Goal: Communication & Community: Answer question/provide support

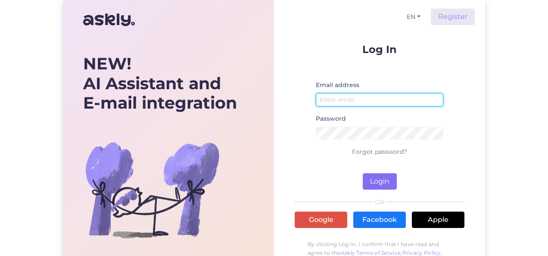
type input "[EMAIL_ADDRESS][DOMAIN_NAME]"
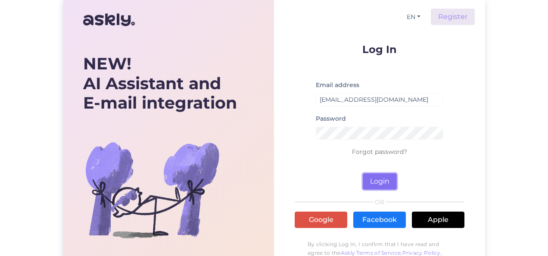
click at [380, 181] on button "Login" at bounding box center [380, 181] width 34 height 16
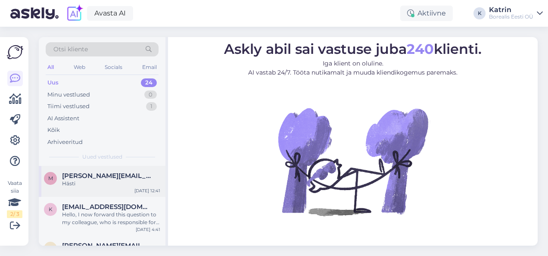
click at [100, 184] on div "Hästi" at bounding box center [111, 184] width 98 height 8
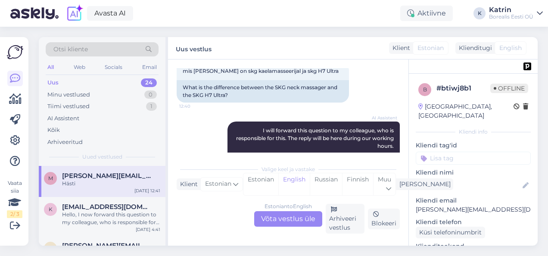
scroll to position [186, 0]
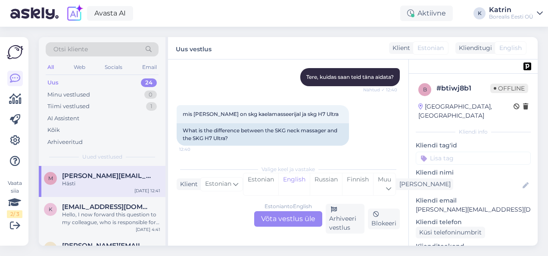
click at [303, 210] on div "Estonian to English Võta vestlus üle Arhiveeri vestlus Blokeeri" at bounding box center [288, 219] width 223 height 30
click at [304, 218] on div "Estonian to English Võta vestlus üle" at bounding box center [288, 219] width 68 height 16
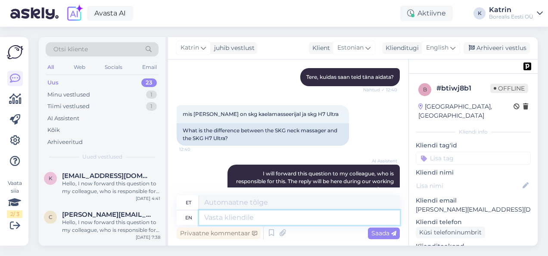
click at [263, 214] on textarea at bounding box center [299, 217] width 201 height 15
click at [228, 213] on textarea at bounding box center [299, 217] width 201 height 15
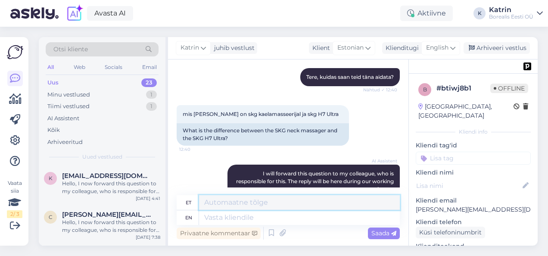
click at [225, 202] on textarea at bounding box center [299, 202] width 201 height 15
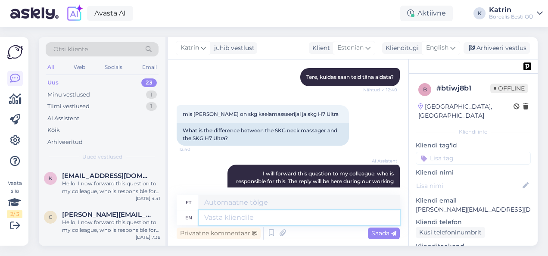
click at [238, 218] on textarea at bounding box center [299, 217] width 201 height 15
type textarea "Te"
type textarea "T"
type textarea "Tere"
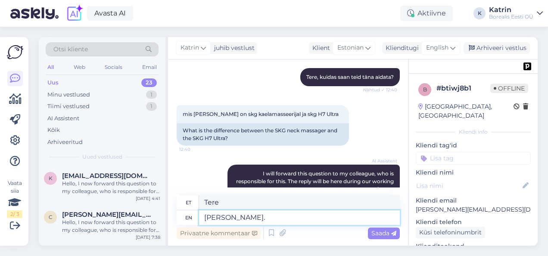
type textarea "[PERSON_NAME]."
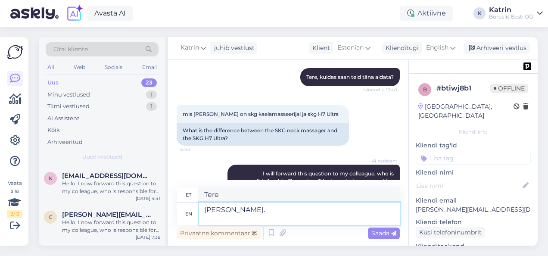
type textarea "[PERSON_NAME]."
type textarea "[PERSON_NAME]. Anntud t"
type textarea "[PERSON_NAME]. Anntud"
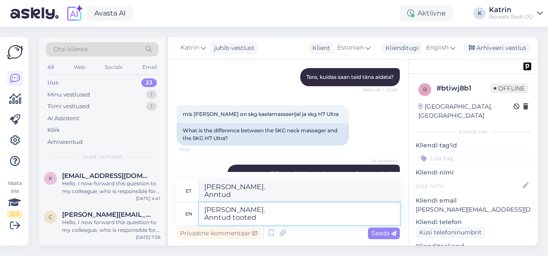
type textarea "[PERSON_NAME]. Anntud tooted"
type textarea "[PERSON_NAME]. Anntud toode"
type textarea "[PERSON_NAME]. Anntud tooted o"
type textarea "[PERSON_NAME]. Anntud tooted"
type textarea "[PERSON_NAME]. Anntud tooted on identsed"
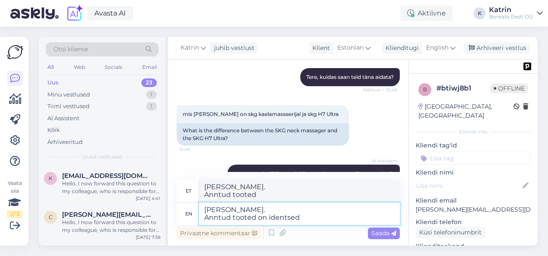
type textarea "[PERSON_NAME]. Anntud tooted on identsed"
type textarea "[PERSON_NAME]. Anntud tooted on identsed omatöö"
type textarea "[PERSON_NAME]. Anntud tooted on identsed omat"
type textarea "[PERSON_NAME]. Anntud tooted on identsed omatööpõhimõtte j"
type textarea "[PERSON_NAME]. Anntud tooted on identsed omatööpõhimõtted"
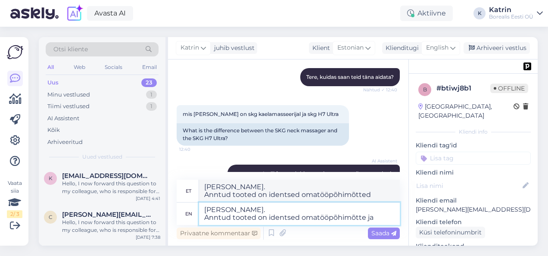
type textarea "[PERSON_NAME]. Anntud tooted on identsed omatööpõhimõtte ja"
type textarea "[PERSON_NAME]. Anntud tooted on identsed omatööpõhimõtted ja"
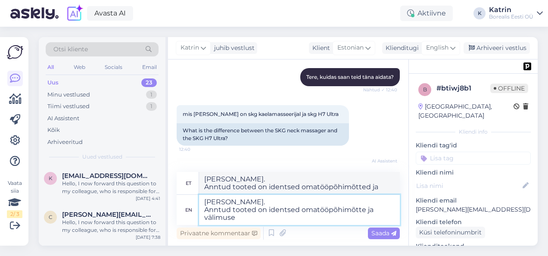
type textarea "[PERSON_NAME]. Anntud tooted on identsed omatööpõhimõtte ja välimuse j"
type textarea "[PERSON_NAME]. Anntud tooted on identsed omatööpõhimõtte ja välimuse kohta"
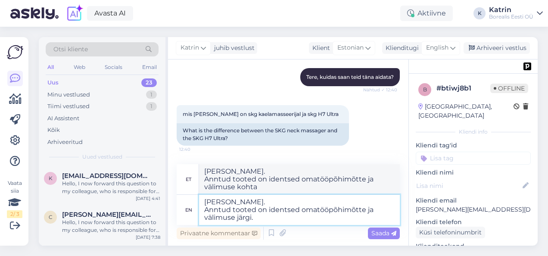
type textarea "[PERSON_NAME]. Anntud tooted on identsed omatööpõhimõtte ja välimuse järgi."
type textarea "[PERSON_NAME]. Anntud tooted on identsed omatööpõhimõtted ja välimuse järgi."
type textarea "[PERSON_NAME]. Anntud tooted on identsed omatööpõhimõtte ja välimuse järgi. Rež…"
type textarea "[PERSON_NAME]. Anntud tooted on identsed omatööpõhimõtted ja välimuse järgi. Re…"
type textarea "[PERSON_NAME]. Anntud tooted on identsed omatööpõhimõtte ja välimuse järgi. Rež…"
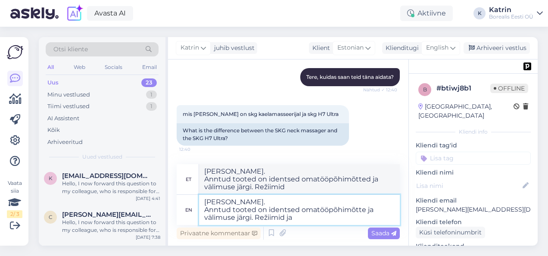
type textarea "[PERSON_NAME]. Anntud tooted on identsed omatööpõhimõtted ja välimuse järgi. Re…"
type textarea "[PERSON_NAME]. Anntud tooted on identsed omatööpõhimõtte ja välimuse järgi. Rež…"
type textarea "[PERSON_NAME]. Anntud tooted on identsed omatööpõhimõtted ja välimuse järgi. Re…"
type textarea "[PERSON_NAME]. Anntud tooted on identsed omatööpõhimõtte ja välimuse järgi. Rež…"
type textarea "[PERSON_NAME]. Anntud tooted on identsed omatööpõhimõtted ja välimuse järgi. Re…"
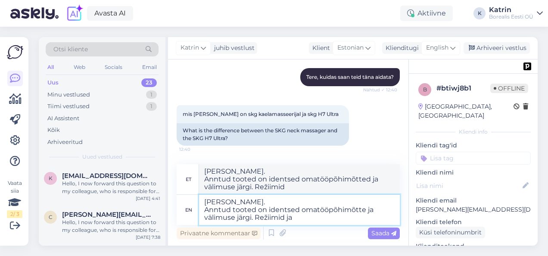
type textarea "[PERSON_NAME]. Anntud tooted on identsed omatööpõhimõtte ja välimuse järgi. Rež…"
type textarea "[PERSON_NAME]. Anntud tooted on identsed omatööpõhimõtted ja välimuse järgi. Re…"
type textarea "[PERSON_NAME]. Anntud tooted on identsed omatööpõhimõtte ja välimuse järgi. Rež…"
type textarea "[PERSON_NAME]. Anntud tooted on identsed omatööpõhimõtted ja välimuse järgi. Re…"
type textarea "[PERSON_NAME]. Anntud tooted on identsed omatööpõhimõtte ja välimuse järgi. Rež…"
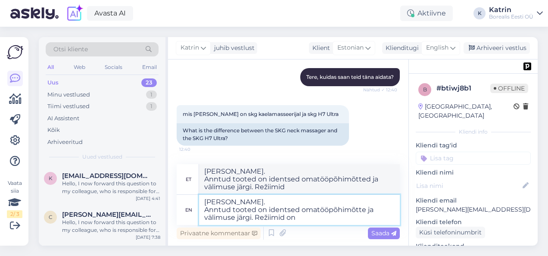
type textarea "[PERSON_NAME]. Anntud tooted on identsed omatööpõhimõtted ja välimuse järgi. Re…"
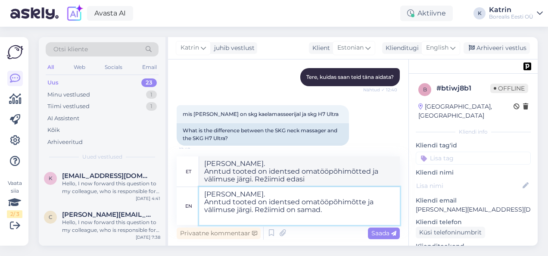
type textarea "[PERSON_NAME]. Anntud tooted on identsed omatööpõhimõtte ja välimuse järgi. Rež…"
type textarea "[PERSON_NAME]. Anntud tooted on identsed omatööpõhimõtted ja välimuse järgi. Re…"
type textarea "[PERSON_NAME]. Anntud tooted on identsed omatööpõhimõtte ja välimuse järgi. Rež…"
type textarea "[PERSON_NAME]. Anntud tooted on identsed omatööpõhimõtted ja välimuse järgi. Re…"
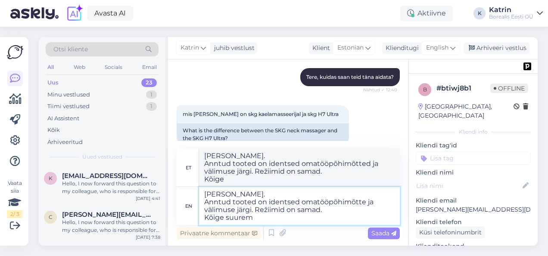
type textarea "[PERSON_NAME]. Anntud tooted on identsed omatööpõhimõtte ja välimuse järgi. Rež…"
type textarea "[PERSON_NAME]. Anntud tooted on identsed omatööpõhimõtted ja välimuse järgi. Re…"
type textarea "[PERSON_NAME]. Anntud tooted on identsed omatööpõhimõtte ja välimuse järgi. Rež…"
type textarea "[PERSON_NAME]. Anntud tooted on identsed omatööpõhimõtted ja välimuse järgi. Re…"
type textarea "[PERSON_NAME]. Anntud tooted on identsed omatööpõhimõtte ja välimuse järgi. Rež…"
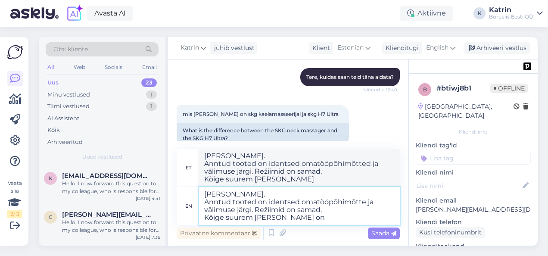
type textarea "[PERSON_NAME]. Anntud tooted on identsed omatööpõhimõtted ja välimuse järgi. Re…"
type textarea "[PERSON_NAME]. Anntud tooted on identsed omatööpõhimõtte ja välimuse järgi. Rež…"
type textarea "[PERSON_NAME]. Anntud tooted on identsed omatööpõhimõtted ja välimuse järgi. Re…"
type textarea "[PERSON_NAME]. Anntud tooted on identsed omatööpõhimõtte ja välimuse järgi. Rež…"
type textarea "[PERSON_NAME]. Anntud tooted on identsed omatööpõhimõtted ja välimuse järgi. Re…"
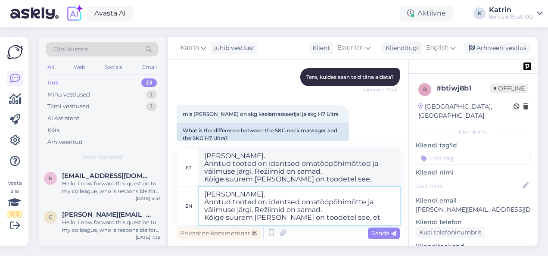
type textarea "[PERSON_NAME]. Anntud tooted on identsed omatööpõhimõtte ja välimuse järgi. Rež…"
type textarea "[PERSON_NAME]. Anntud tooted on identsed omatööpõhimõtted ja välimuse järgi. Re…"
type textarea "[PERSON_NAME]. Anntud tooted on identsed omatööpõhimõtte ja välimuse järgi. Rež…"
type textarea "[PERSON_NAME]. Anntud tooted on identsed omatööpõhimõtted ja välimuse järgi. Re…"
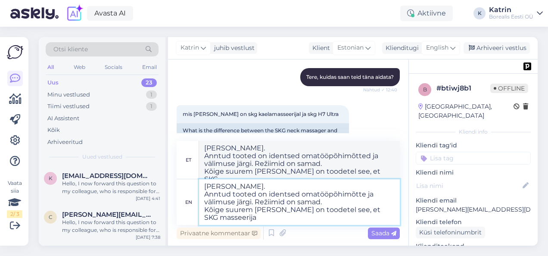
type textarea "[PERSON_NAME]. Anntud tooted on identsed omatööpõhimõtte ja välimuse järgi. Rež…"
type textarea "[PERSON_NAME]. Anntud tooted on identsed omatööpõhimõtted ja välimuse järgi. Re…"
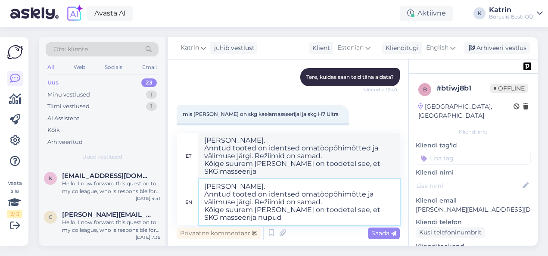
type textarea "[PERSON_NAME]. Anntud tooted on identsed omatööpõhimõtte ja välimuse järgi. Rež…"
type textarea "[PERSON_NAME]. Anntud tooted on identsed omatööpõhimõtted ja välimuse järgi. Re…"
type textarea "[PERSON_NAME]. Anntud tooted on identsed omatööpõhimõtte ja välimuse järgi. Rež…"
type textarea "[PERSON_NAME]. Anntud tooted on identsed omatööpõhimõtted ja välimuse järgi. Re…"
type textarea "[PERSON_NAME]. Anntud tooted on identsed omatööpõhimõtte ja välimuse järgi. Rež…"
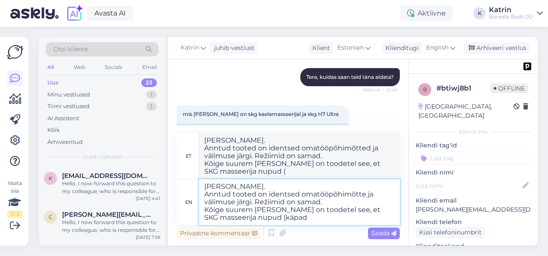
type textarea "[PERSON_NAME]. Anntud tooted on identsed omatööpõhimõtted ja välimuse järgi. Re…"
type textarea "[PERSON_NAME]. Anntud tooted on identsed omatööpõhimõtte ja välimuse järgi. Rež…"
type textarea "[PERSON_NAME]. Anntud tooted on identsed omatööpõhimõtted ja välimuse järgi. Re…"
type textarea "[PERSON_NAME]. Anntud tooted on identsed omatööpõhimõtte ja välimuse järgi. Rež…"
type textarea "[PERSON_NAME]. Anntud tooted on identsed omatööpõhimõtted ja välimuse järgi. Re…"
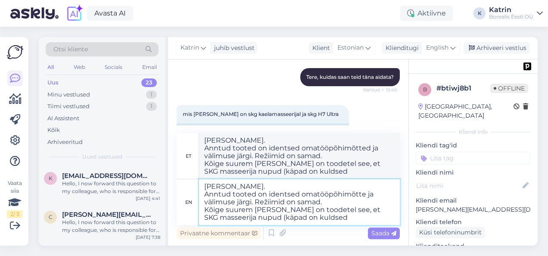
click at [214, 194] on textarea "[PERSON_NAME]. Anntud tooted on identsed omatööpõhimõtte ja välimuse järgi. Rež…" at bounding box center [299, 202] width 201 height 46
type textarea "[PERSON_NAME]. Antud tooted on identsed omatööpõhimõtte ja välimuse järgi. Reži…"
type textarea "[PERSON_NAME]. Antud tooted on identsed omatööpõhimõtted ja välimuse järgi. Rež…"
click at [306, 220] on textarea "[PERSON_NAME]. Antud tooted on identsed omatööpõhimõtte ja välimuse järgi. Reži…" at bounding box center [299, 202] width 201 height 46
type textarea "[PERSON_NAME]. Antud tooted on identsed omatööpõhimõtte ja välimuse järgi. Reži…"
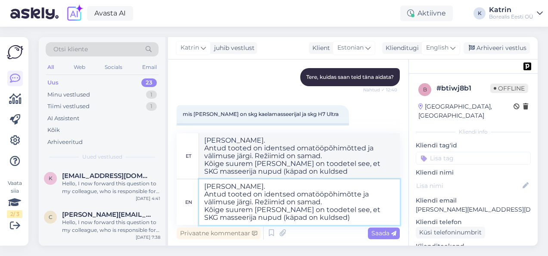
type textarea "[PERSON_NAME]. Antud tooted on identsed omatööpõhimõtted ja välimuse järgi. Rež…"
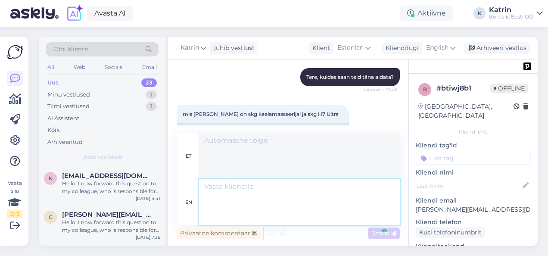
scroll to position [412, 0]
